Goal: Transaction & Acquisition: Purchase product/service

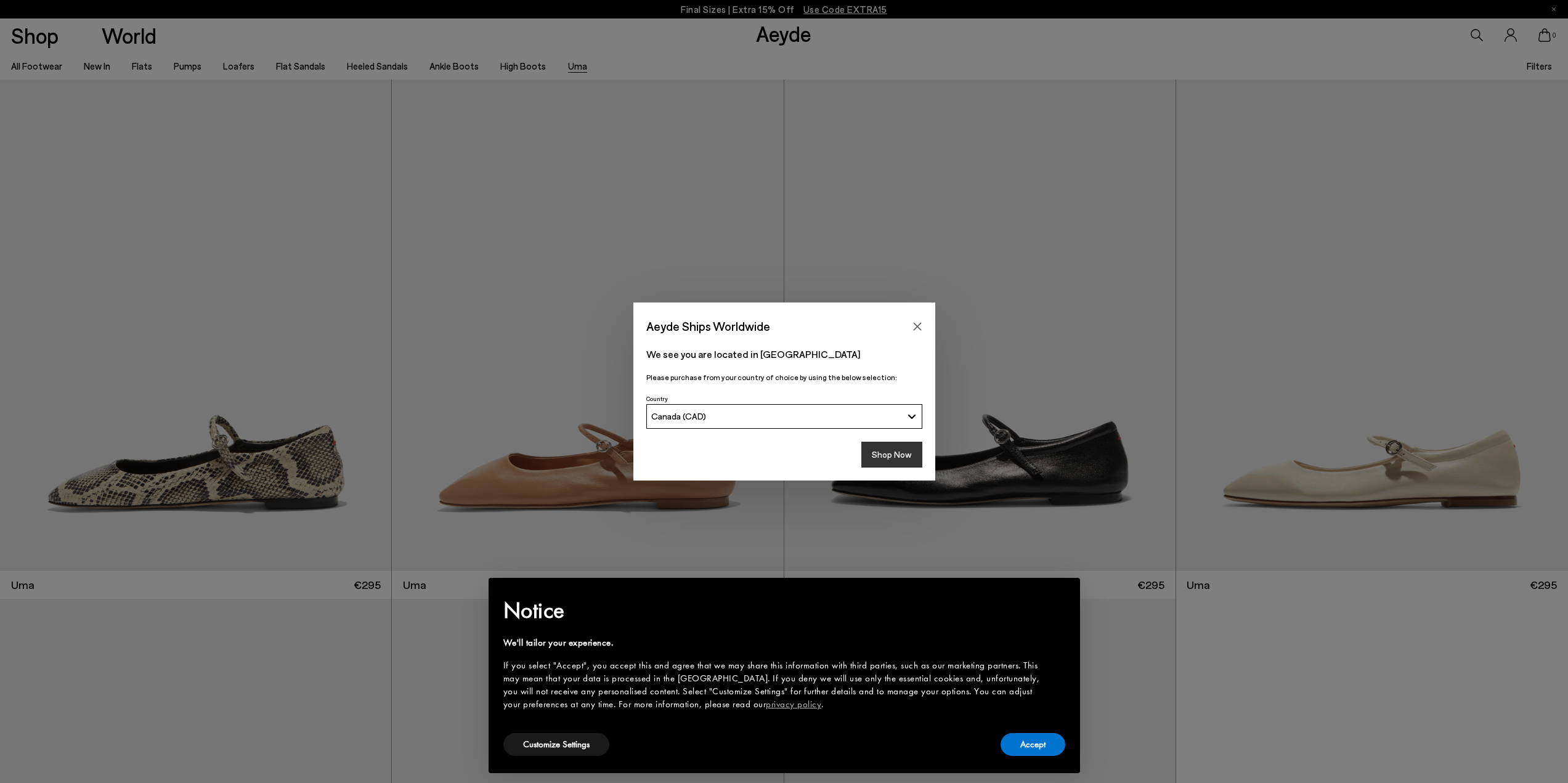
drag, startPoint x: 918, startPoint y: 328, endPoint x: 896, endPoint y: 441, distance: 115.1
click at [896, 441] on div "Aeyde Ships Worldwide We see you are located in [GEOGRAPHIC_DATA] Please purcha…" at bounding box center [784, 391] width 302 height 178
click at [896, 447] on button "Shop Now" at bounding box center [892, 455] width 61 height 26
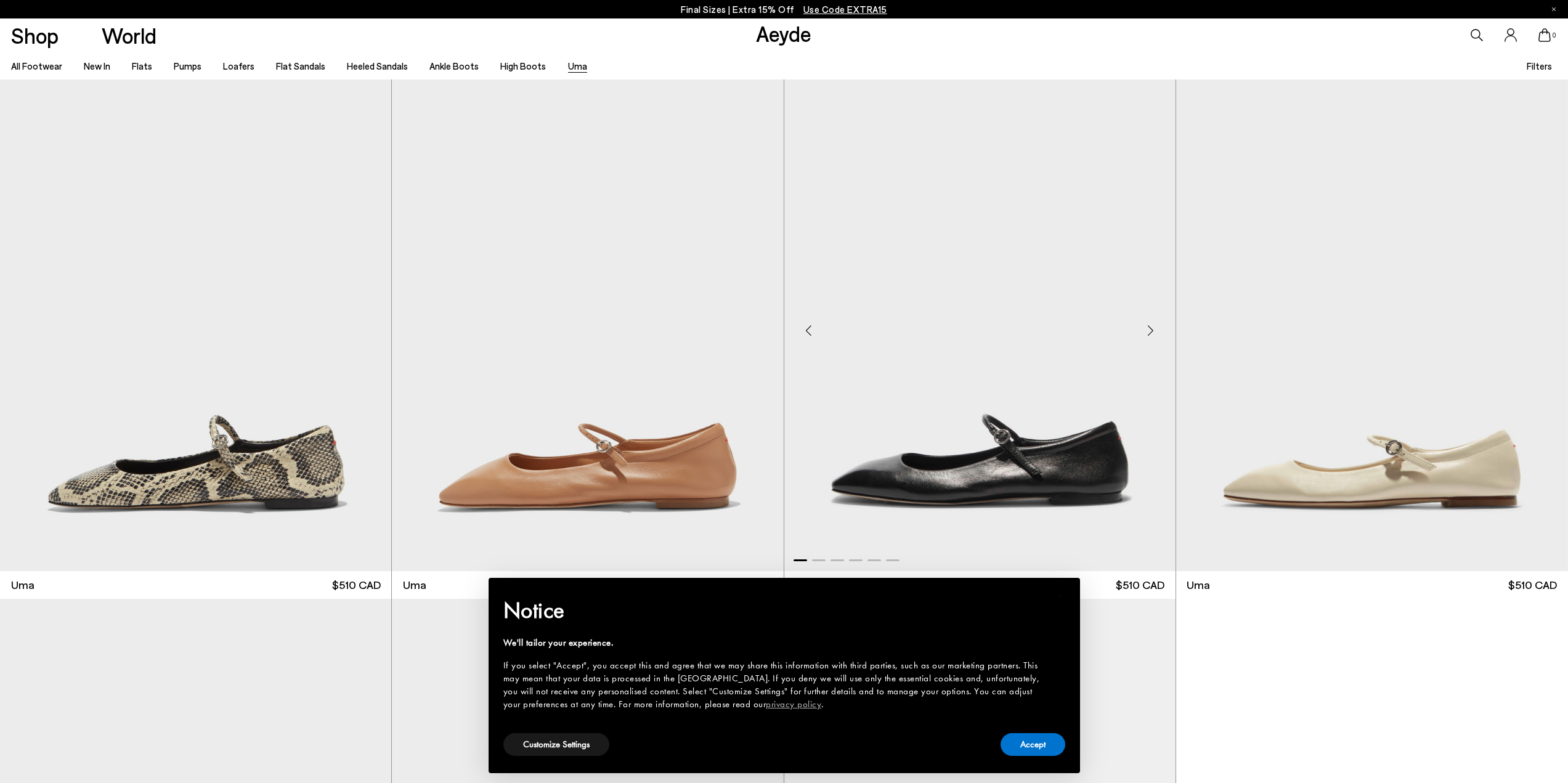
click at [1025, 443] on img "1 / 6" at bounding box center [980, 325] width 391 height 492
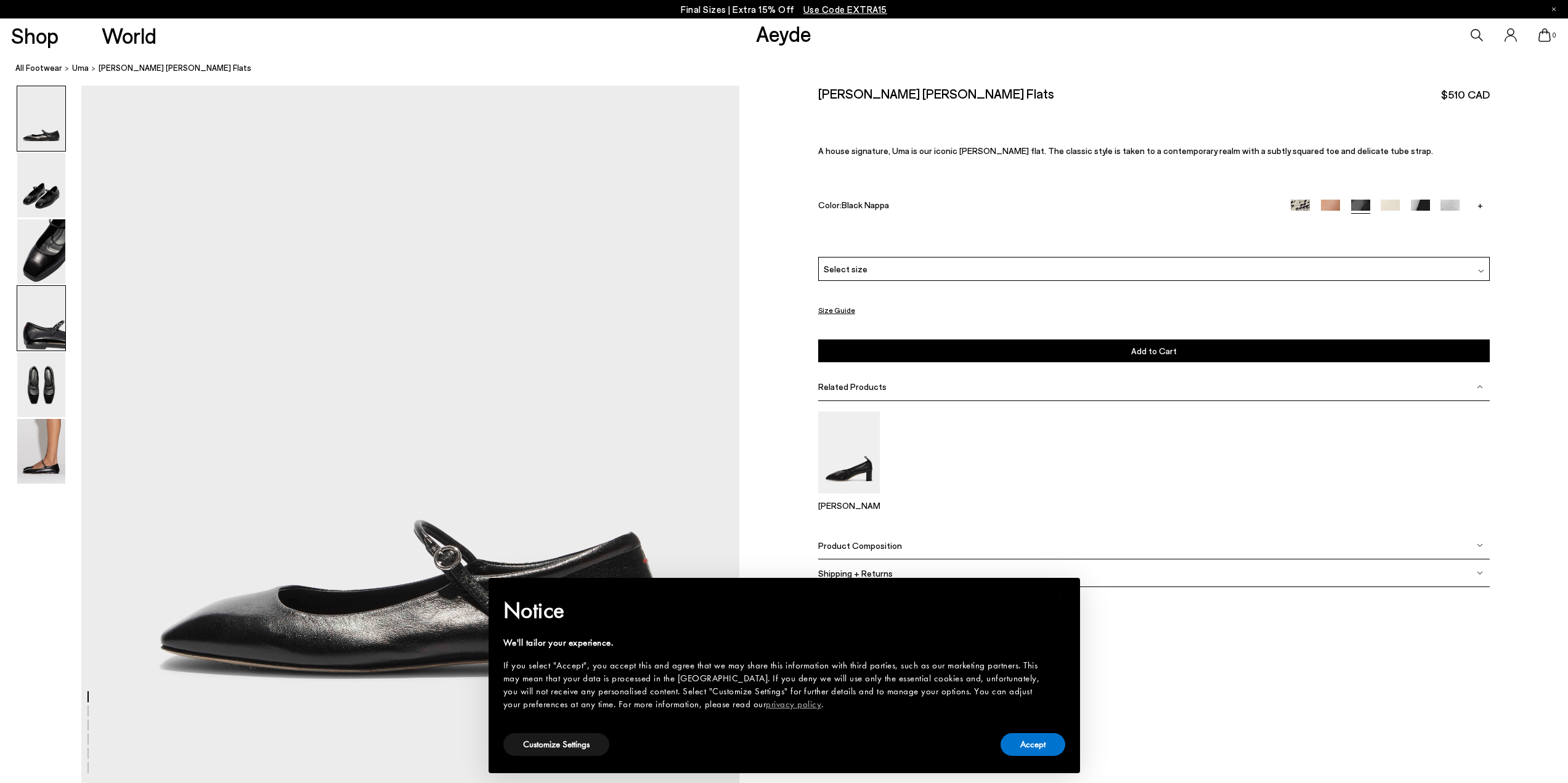
click at [47, 332] on img at bounding box center [41, 318] width 48 height 64
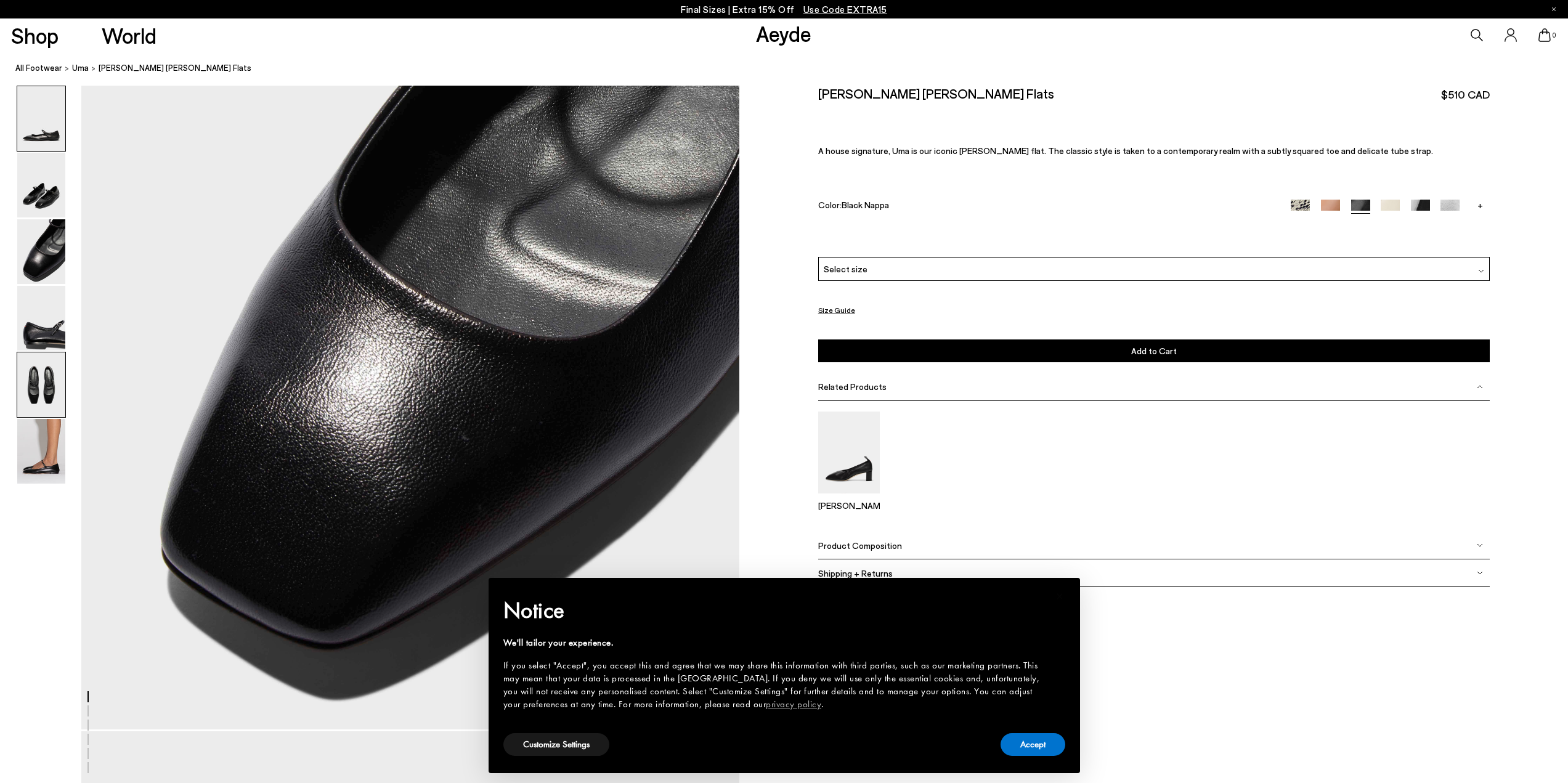
click at [46, 385] on img at bounding box center [41, 384] width 48 height 64
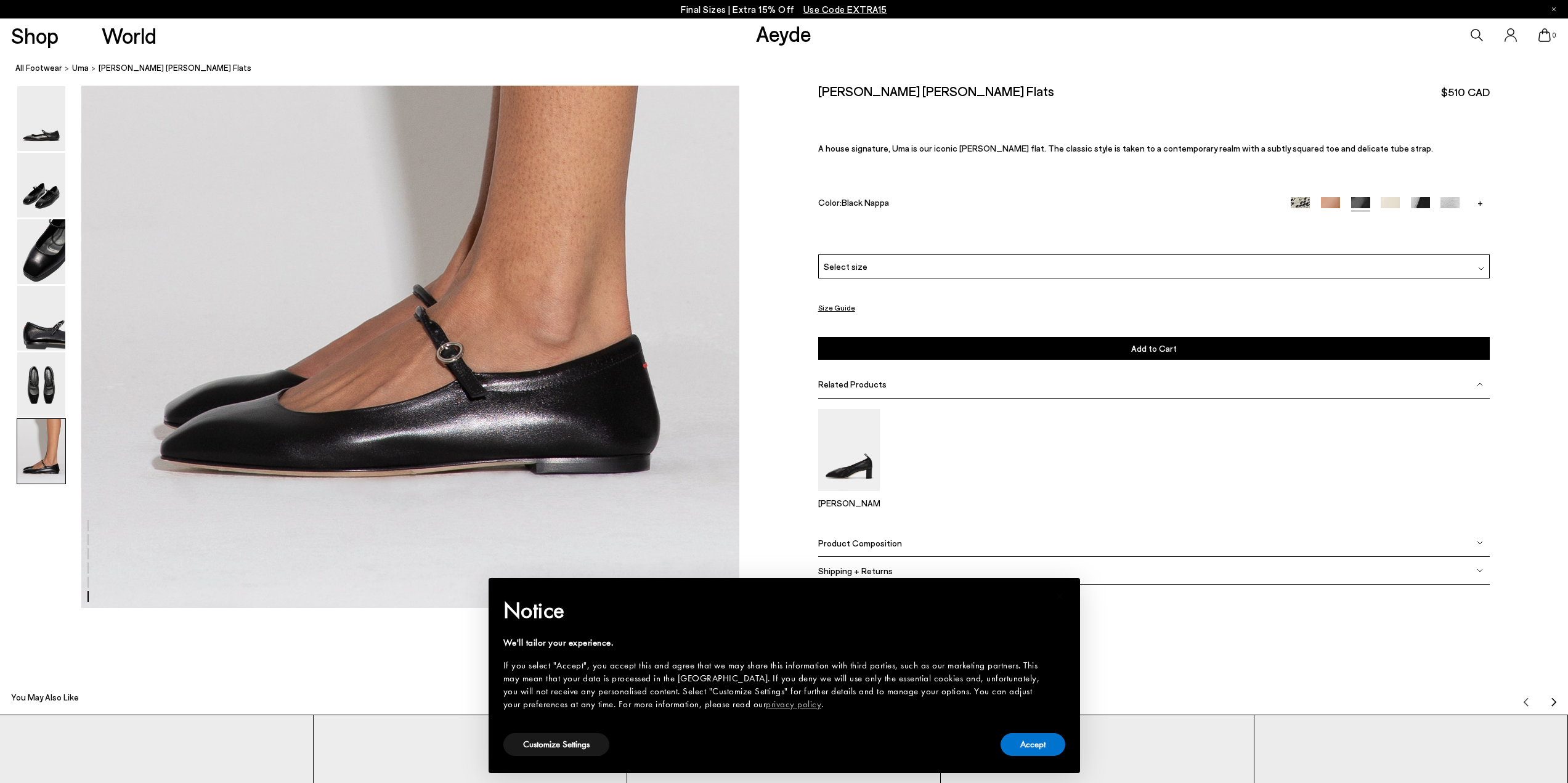
scroll to position [4572, 0]
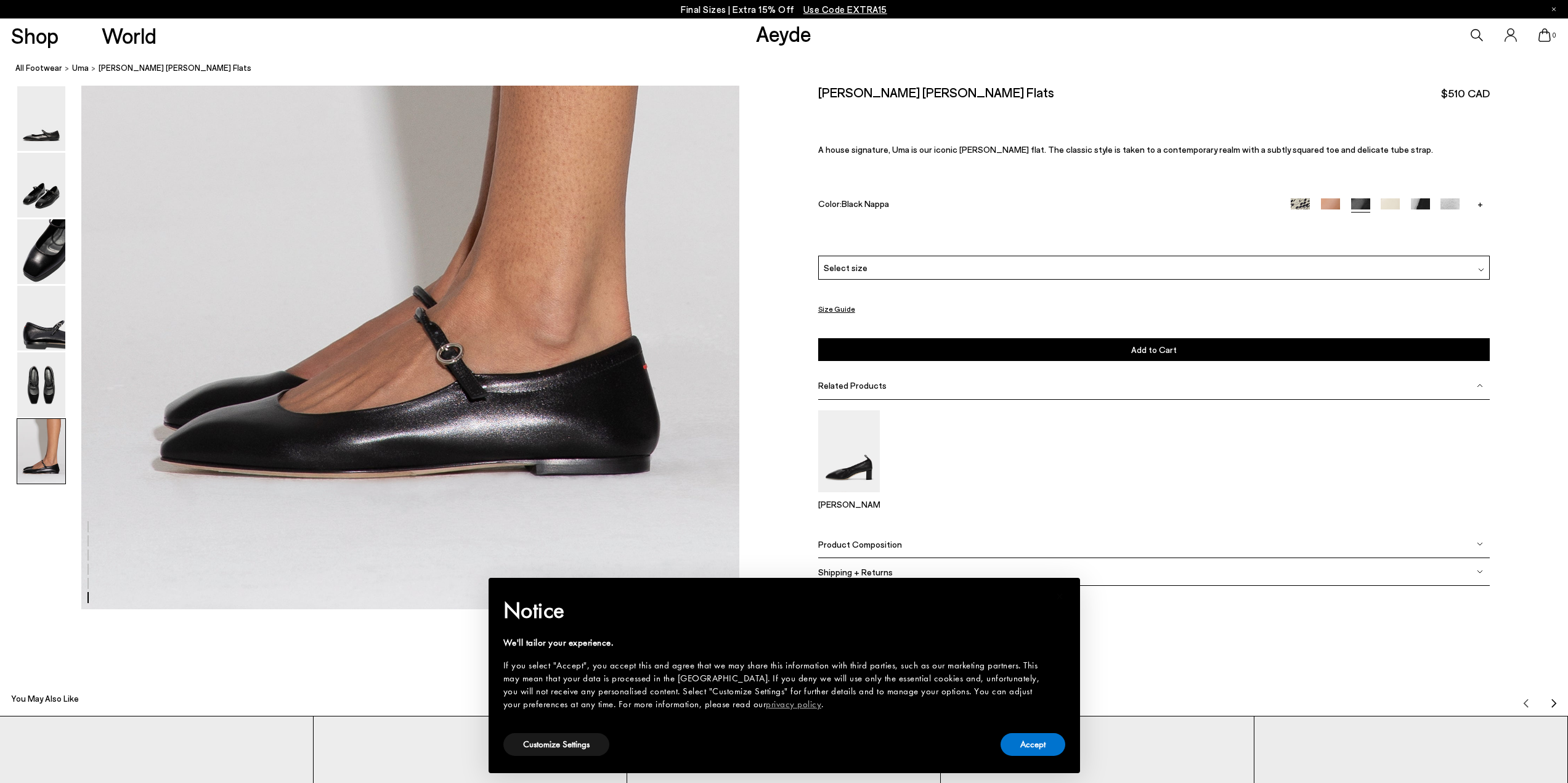
click at [916, 262] on div "Select size" at bounding box center [1153, 267] width 671 height 24
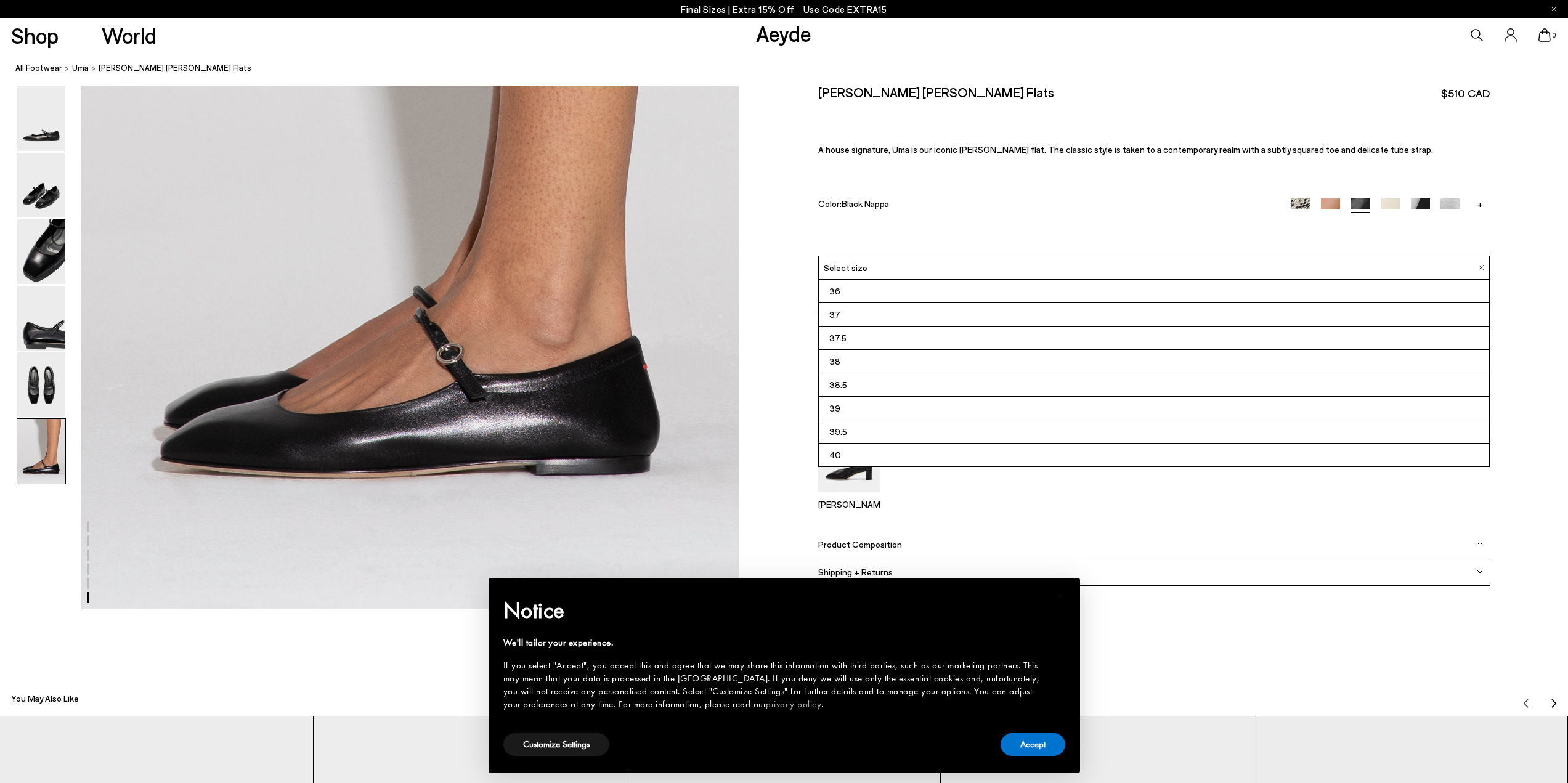
click at [937, 335] on li "37.5" at bounding box center [1153, 339] width 670 height 24
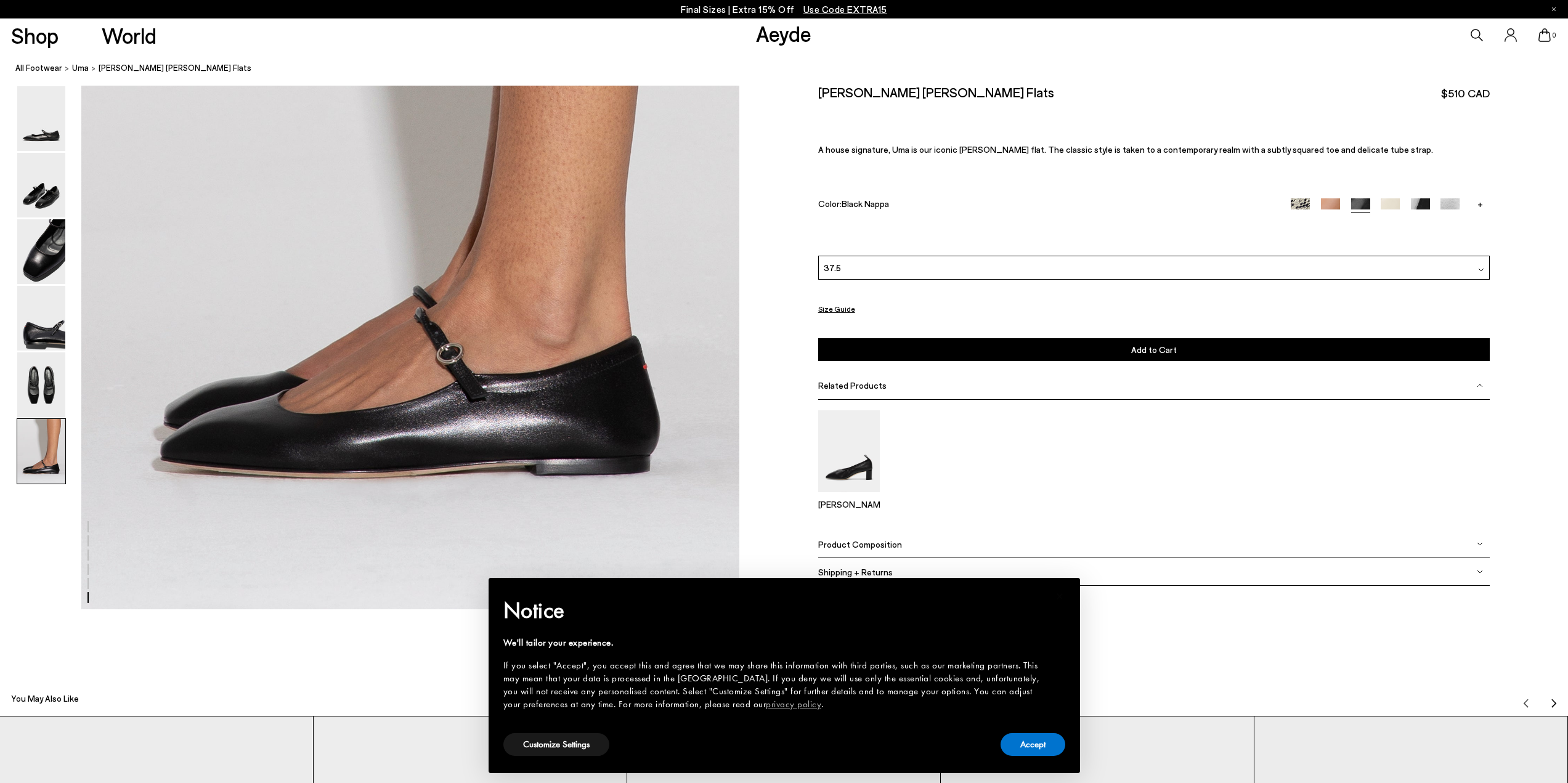
click at [941, 352] on button "Add to Cart Select a Size First" at bounding box center [1153, 350] width 671 height 23
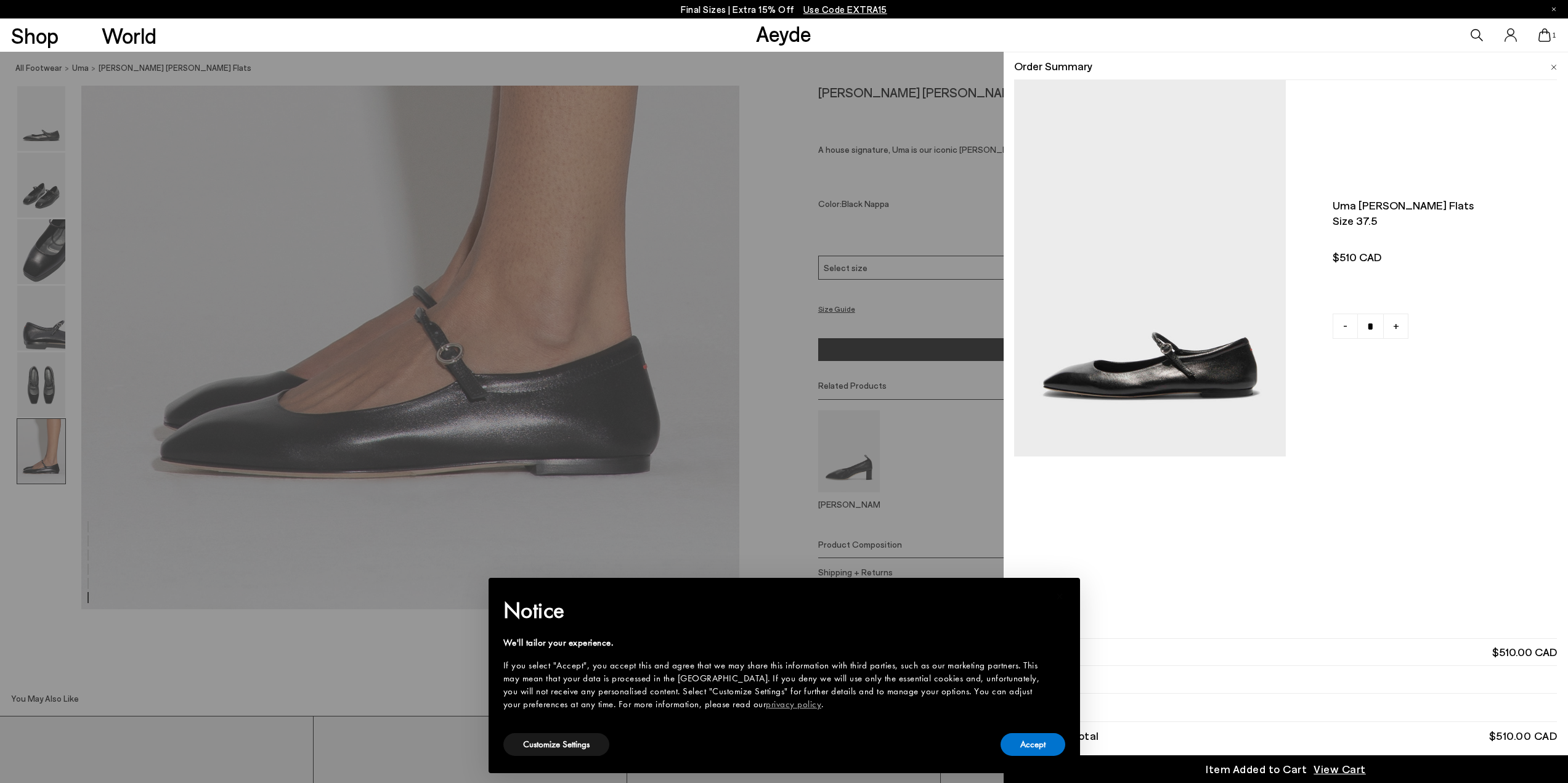
click at [856, 63] on div "Quick Add Color Size View Details Order Summary Uma mary-jane flats Size 37.5 -…" at bounding box center [784, 417] width 1568 height 731
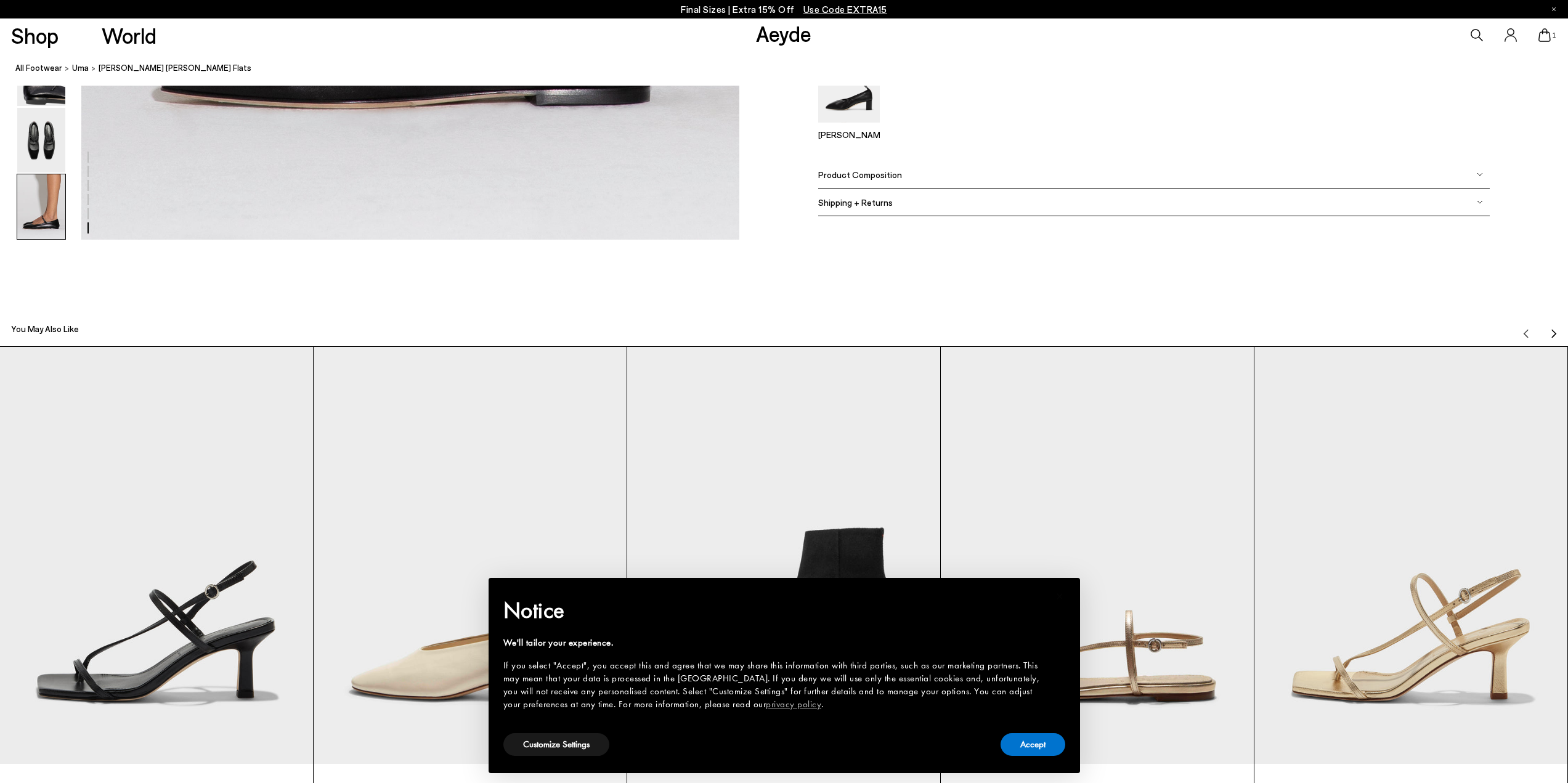
scroll to position [5312, 0]
